Goal: Task Accomplishment & Management: Manage account settings

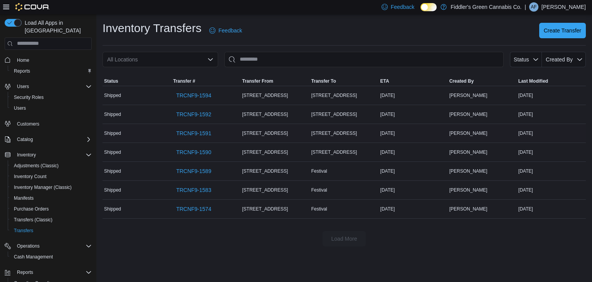
click at [147, 136] on div "Shipped" at bounding box center [137, 132] width 69 height 9
click at [205, 135] on span "TRCNF9-1591" at bounding box center [193, 133] width 35 height 8
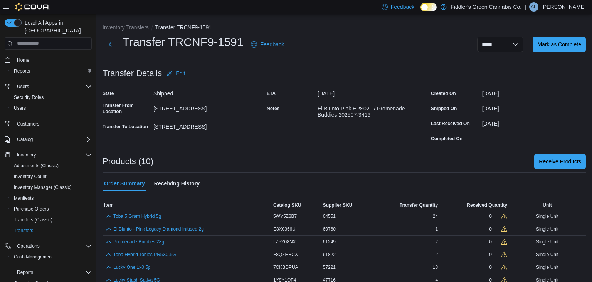
click at [300, 91] on div "ETA" at bounding box center [291, 93] width 48 height 12
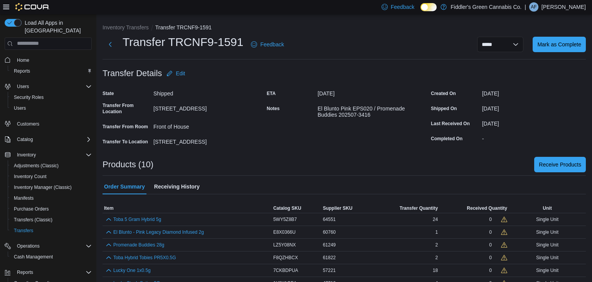
click at [300, 91] on div "ETA" at bounding box center [291, 93] width 48 height 12
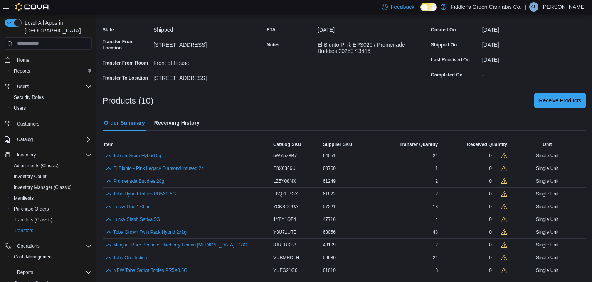
click at [543, 104] on span "Receive Products" at bounding box center [560, 100] width 42 height 15
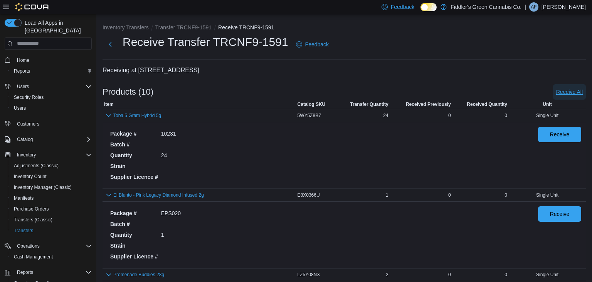
click at [575, 86] on span "Receive All" at bounding box center [570, 91] width 27 height 15
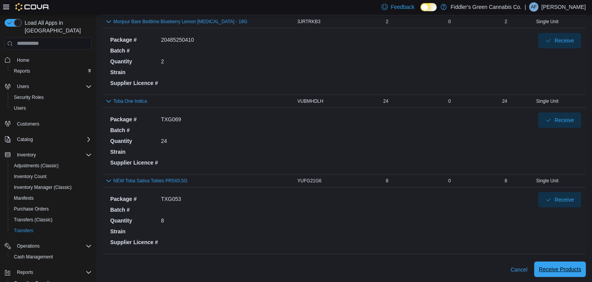
click at [548, 268] on span "Receive Products" at bounding box center [560, 269] width 42 height 8
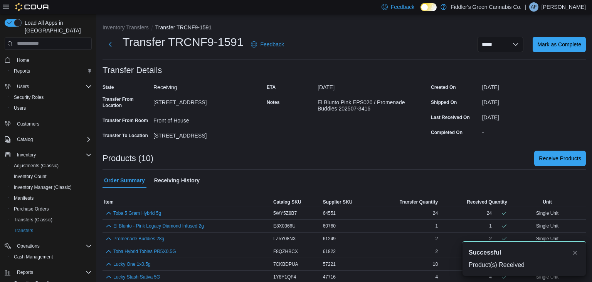
click at [337, 61] on div "**********" at bounding box center [345, 179] width 484 height 310
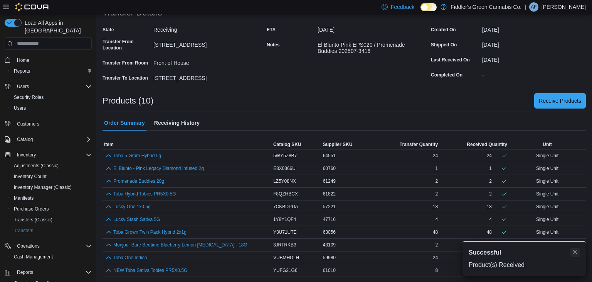
click at [577, 253] on button "Dismiss toast" at bounding box center [575, 251] width 9 height 9
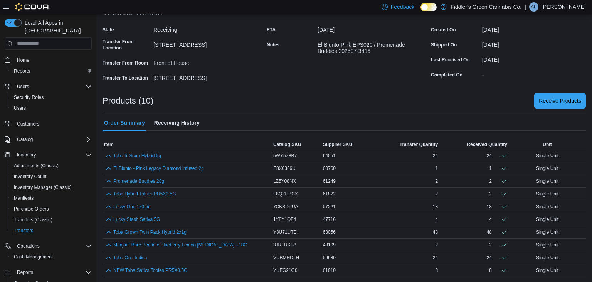
click at [375, 197] on div "2" at bounding box center [407, 193] width 66 height 9
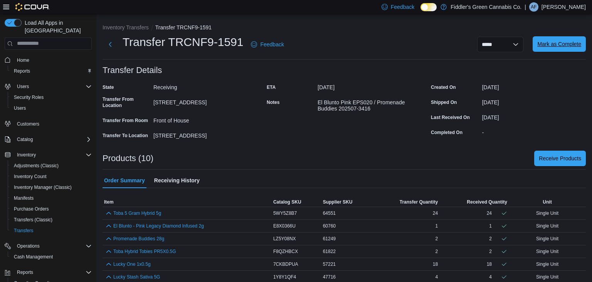
click at [565, 38] on span "Mark as Complete" at bounding box center [560, 43] width 44 height 15
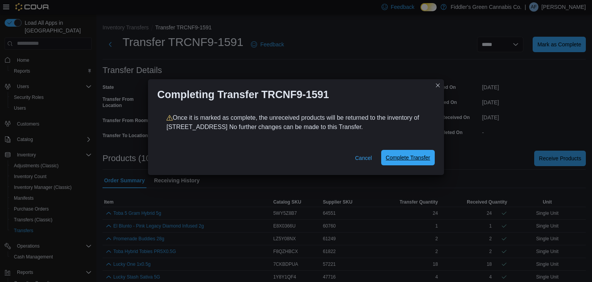
click at [418, 162] on span "Complete Transfer" at bounding box center [408, 157] width 44 height 15
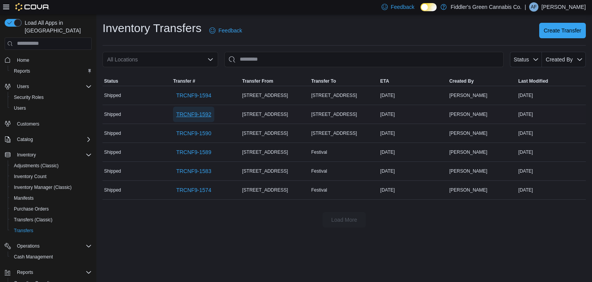
click at [209, 117] on span "TRCNF9-1592" at bounding box center [193, 114] width 35 height 8
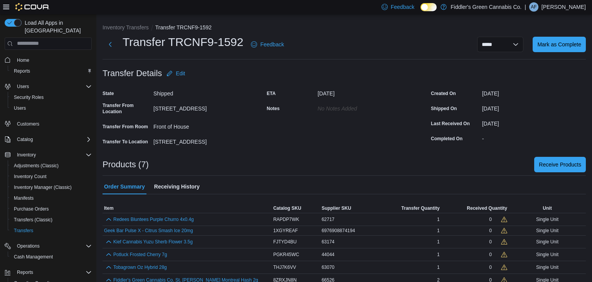
click at [331, 71] on form "Transfer Details Edit State Shipped Transfer From Location [STREET_ADDRESS] Tra…" at bounding box center [345, 107] width 484 height 82
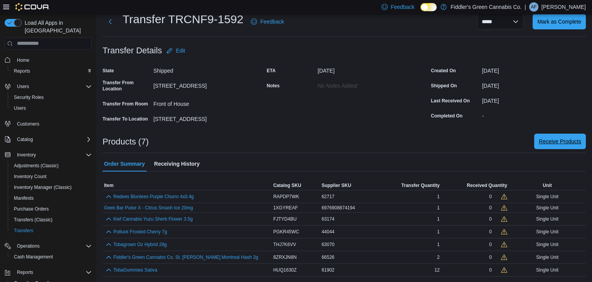
click at [577, 147] on span "Receive Products" at bounding box center [560, 140] width 42 height 15
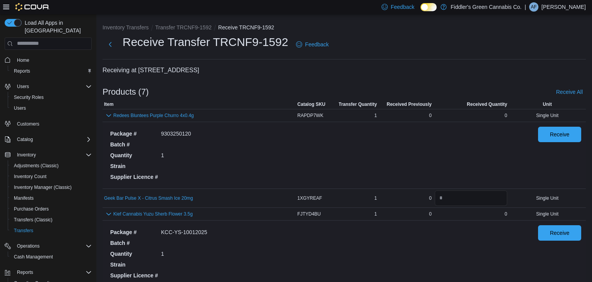
click at [539, 41] on div "Receive Transfer TRCNF9-1592 Feedback" at bounding box center [345, 44] width 484 height 20
click at [562, 88] on span "Receive All" at bounding box center [570, 92] width 27 height 8
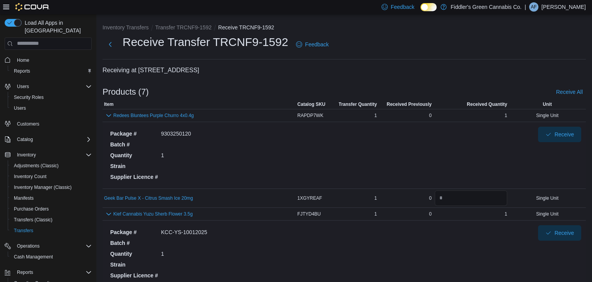
click at [466, 47] on div "Receive Transfer TRCNF9-1592 Feedback" at bounding box center [345, 44] width 484 height 20
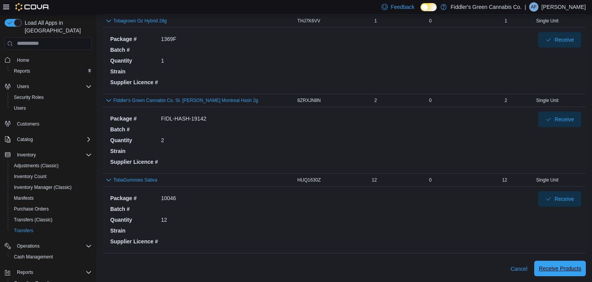
click at [577, 266] on span "Receive Products" at bounding box center [560, 268] width 42 height 8
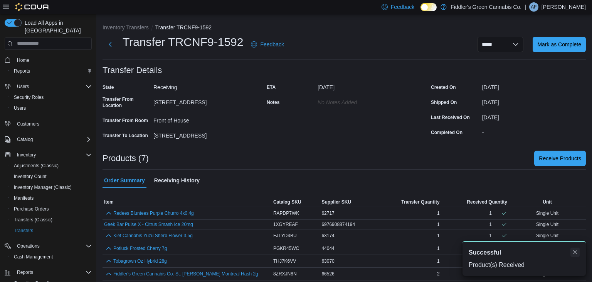
click at [575, 249] on button "Dismiss toast" at bounding box center [575, 251] width 9 height 9
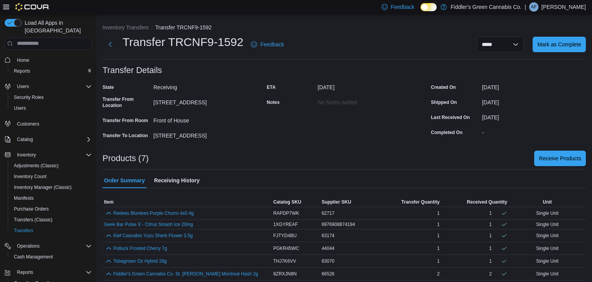
click at [386, 131] on div "ETA September 18, 2025 Notes No Notes added" at bounding box center [344, 111] width 155 height 60
click at [367, 148] on div at bounding box center [345, 145] width 484 height 9
click at [570, 44] on span "Mark as Complete" at bounding box center [560, 44] width 44 height 8
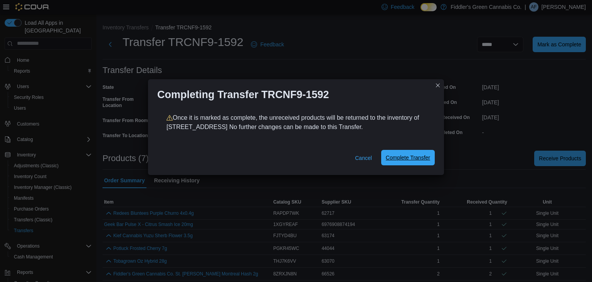
click at [411, 164] on span "Complete Transfer" at bounding box center [408, 157] width 44 height 15
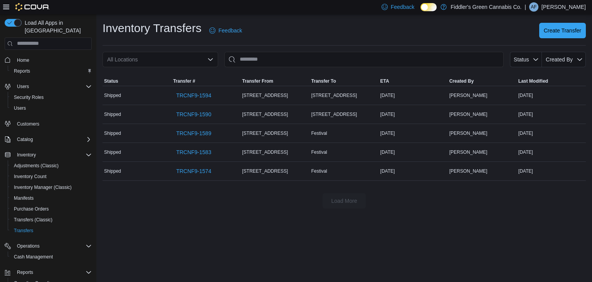
click at [355, 29] on div "Inventory Transfers Feedback Create Transfer" at bounding box center [345, 30] width 484 height 20
click at [577, 7] on p "[PERSON_NAME]" at bounding box center [564, 6] width 44 height 9
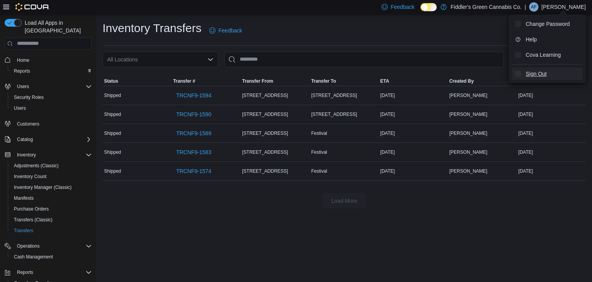
click at [531, 74] on span "Sign Out" at bounding box center [536, 74] width 21 height 8
